Goal: Information Seeking & Learning: Learn about a topic

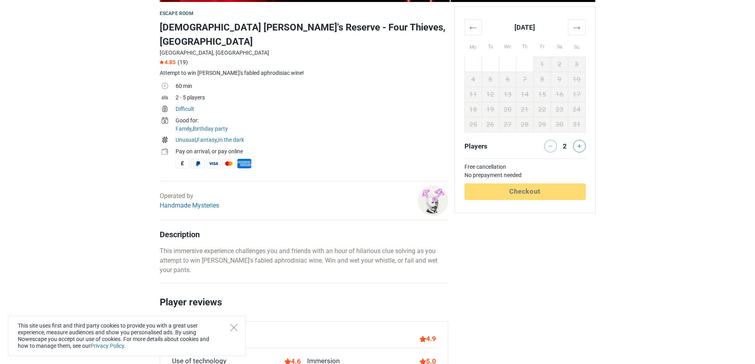
scroll to position [317, 0]
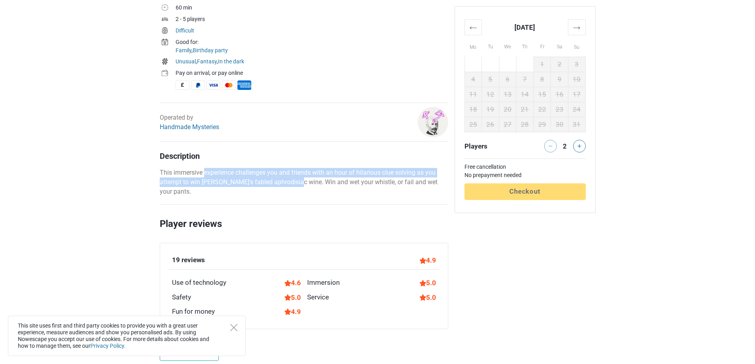
drag, startPoint x: 204, startPoint y: 151, endPoint x: 309, endPoint y: 171, distance: 107.0
click at [309, 171] on div "Description This immersive experience challenges you and friends with an hour o…" at bounding box center [304, 173] width 289 height 45
click at [309, 171] on p "This immersive experience challenges you and friends with an hour of hilarious …" at bounding box center [304, 182] width 289 height 29
drag, startPoint x: 309, startPoint y: 171, endPoint x: 256, endPoint y: 156, distance: 55.2
click at [256, 168] on p "This immersive experience challenges you and friends with an hour of hilarious …" at bounding box center [304, 182] width 289 height 29
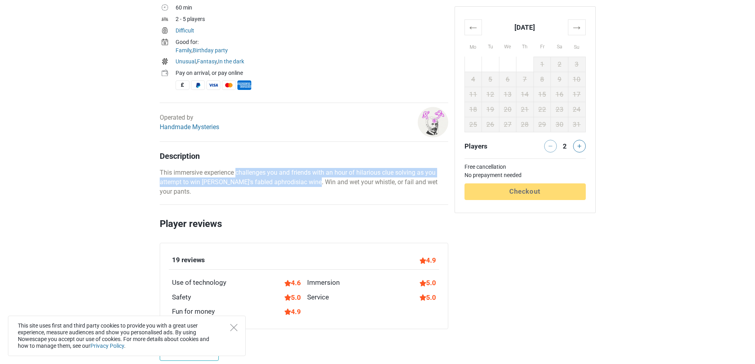
click at [256, 168] on p "This immersive experience challenges you and friends with an hour of hilarious …" at bounding box center [304, 182] width 289 height 29
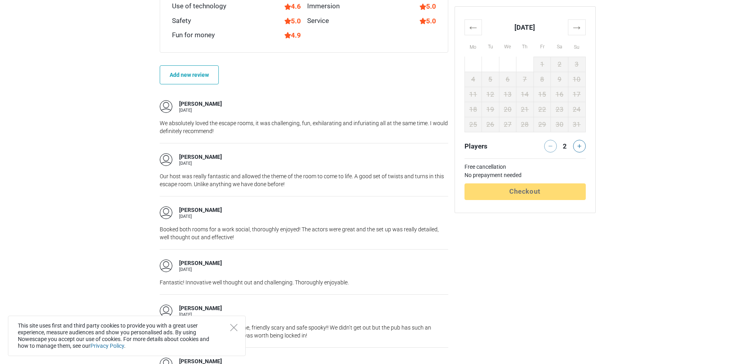
scroll to position [595, 0]
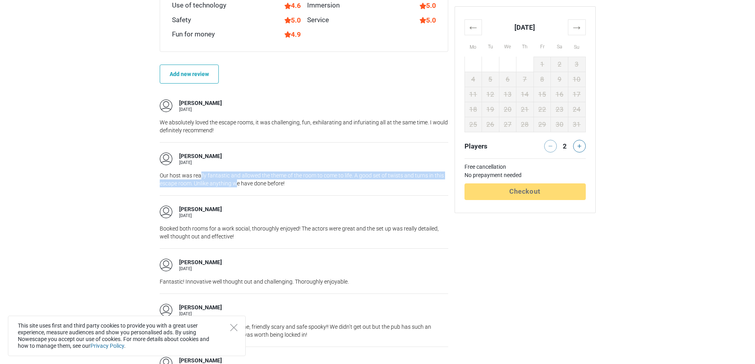
drag, startPoint x: 225, startPoint y: 156, endPoint x: 238, endPoint y: 160, distance: 13.7
click at [237, 172] on p "Our host was really fantastic and allowed the theme of the room to come to life…" at bounding box center [304, 180] width 289 height 16
click at [238, 172] on p "Our host was really fantastic and allowed the theme of the room to come to life…" at bounding box center [304, 180] width 289 height 16
drag, startPoint x: 238, startPoint y: 158, endPoint x: 238, endPoint y: 149, distance: 9.1
click at [238, 172] on p "Our host was really fantastic and allowed the theme of the room to come to life…" at bounding box center [304, 180] width 289 height 16
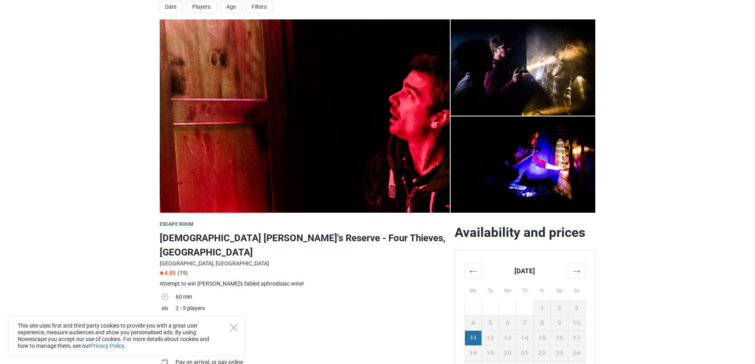
scroll to position [119, 0]
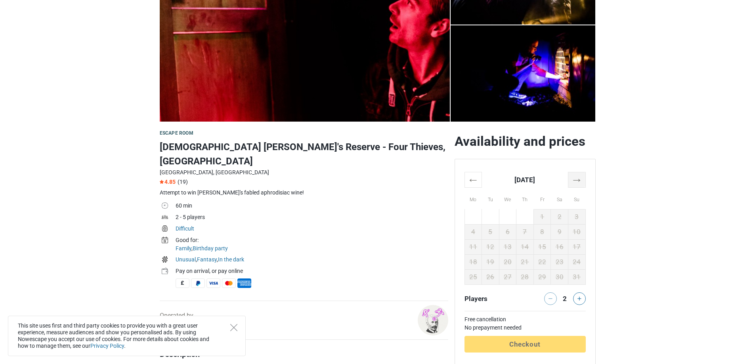
click at [573, 185] on th "→" at bounding box center [576, 179] width 17 height 15
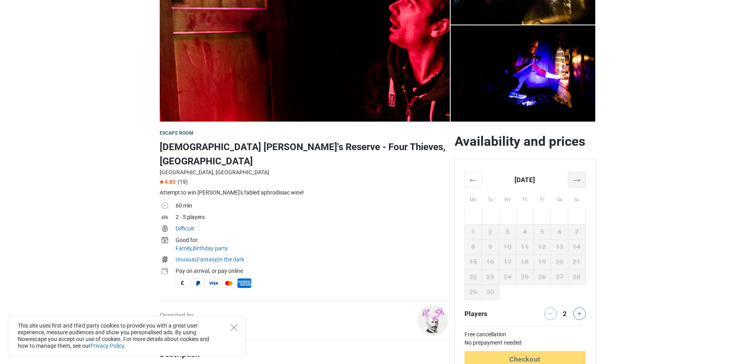
click at [577, 176] on th "→" at bounding box center [576, 179] width 17 height 15
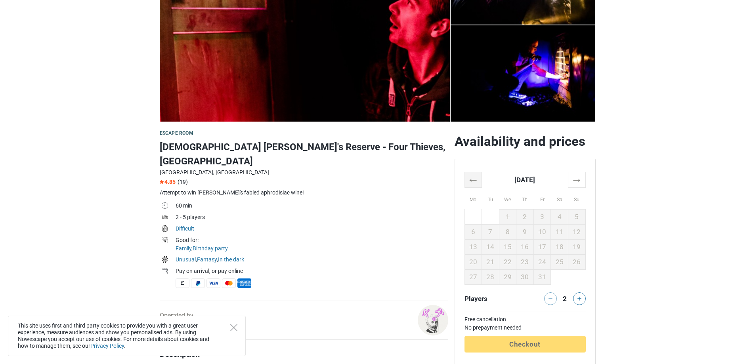
click at [473, 178] on th "←" at bounding box center [473, 179] width 17 height 15
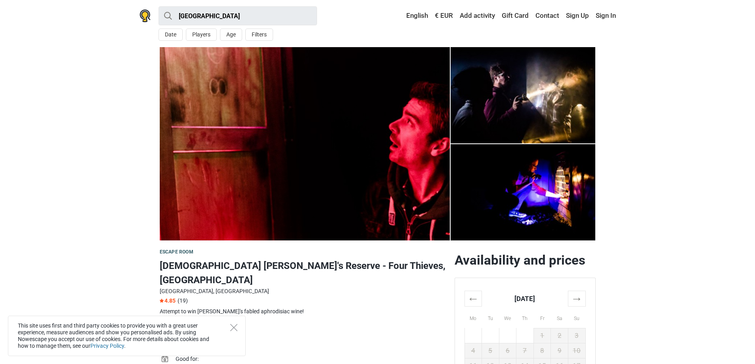
scroll to position [198, 0]
